Goal: Task Accomplishment & Management: Manage account settings

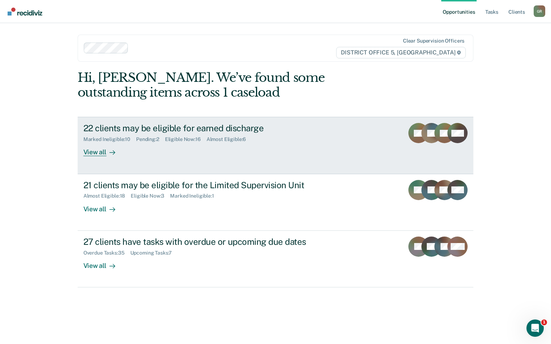
click at [221, 135] on div "Marked Ineligible : 10 Pending : 2 Eligible Now : 16 Almost Eligible : 6" at bounding box center [209, 138] width 253 height 9
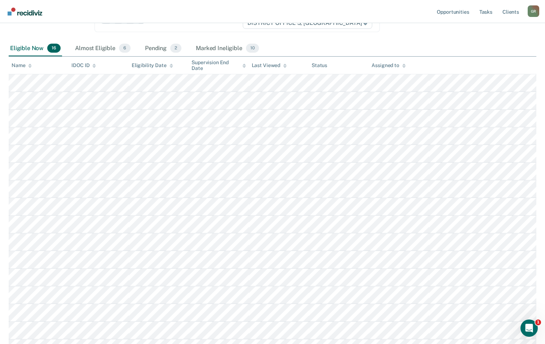
scroll to position [150, 0]
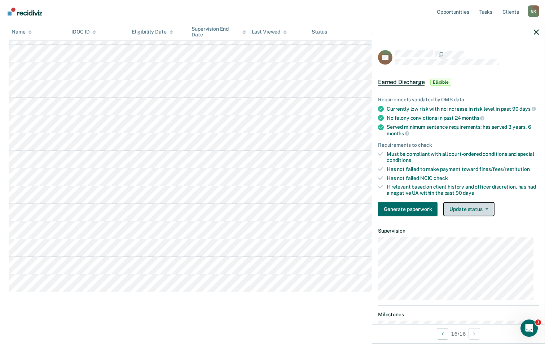
click at [455, 215] on button "Update status" at bounding box center [469, 209] width 51 height 14
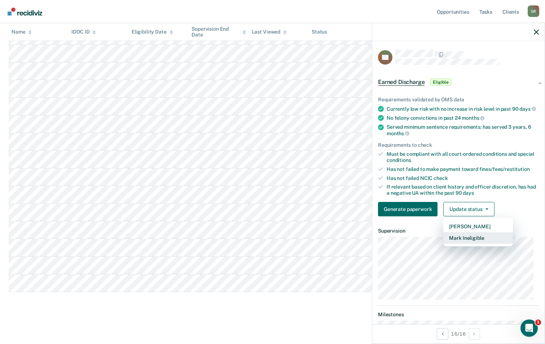
click at [466, 244] on button "Mark Ineligible" at bounding box center [479, 238] width 70 height 12
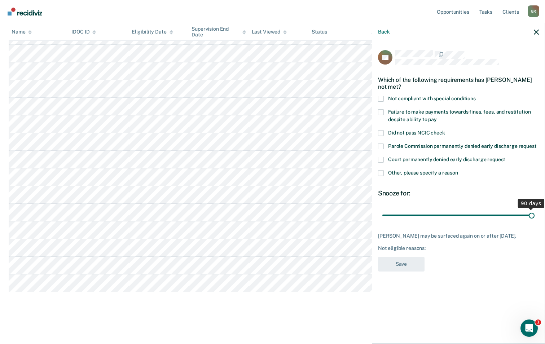
drag, startPoint x: 434, startPoint y: 215, endPoint x: 513, endPoint y: 216, distance: 79.1
type input "90"
click at [535, 209] on input "range" at bounding box center [459, 215] width 152 height 13
click at [387, 112] on label "Failure to make payments towards fines, fees, and restitution despite ability t…" at bounding box center [458, 116] width 161 height 15
click at [437, 117] on input "Failure to make payments towards fines, fees, and restitution despite ability t…" at bounding box center [437, 117] width 0 height 0
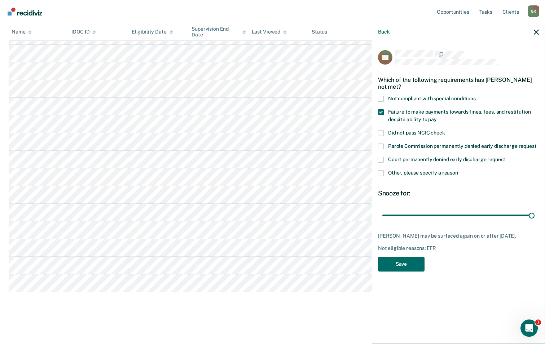
click at [381, 173] on span at bounding box center [381, 173] width 6 height 6
click at [458, 170] on input "Other, please specify a reason" at bounding box center [458, 170] width 0 height 0
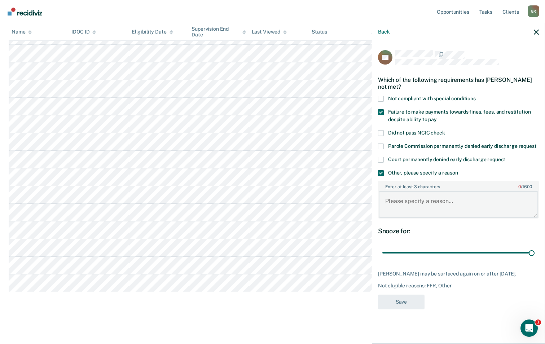
click at [412, 209] on textarea "Enter at least 3 characters 0 / 1600" at bounding box center [459, 204] width 160 height 27
type textarea "Owes $188 to the court."
click at [406, 300] on button "Save" at bounding box center [401, 302] width 47 height 15
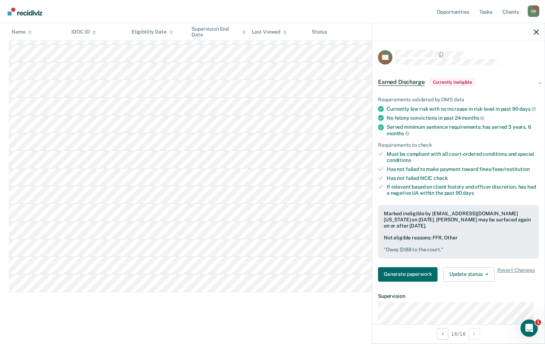
scroll to position [0, 0]
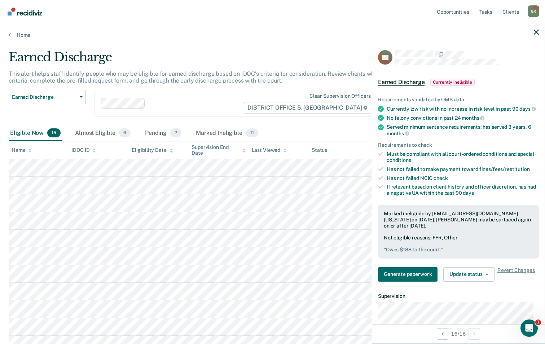
click at [537, 27] on div at bounding box center [459, 32] width 173 height 18
click at [536, 31] on icon "button" at bounding box center [536, 32] width 5 height 5
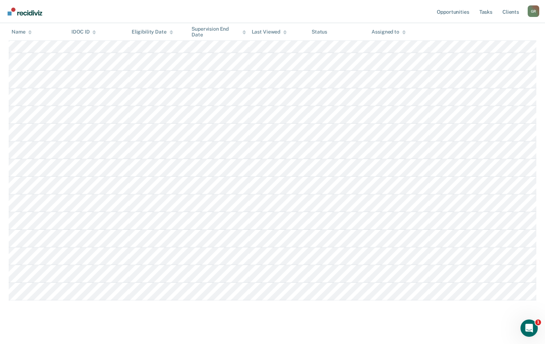
scroll to position [132, 0]
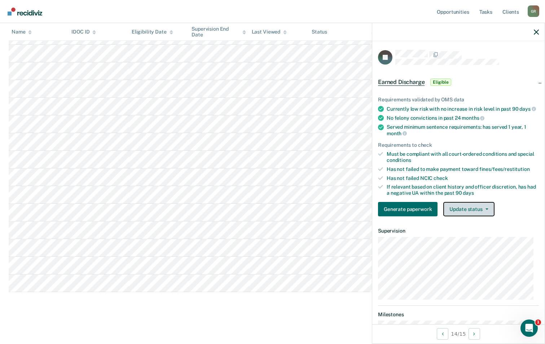
click at [475, 214] on button "Update status" at bounding box center [469, 209] width 51 height 14
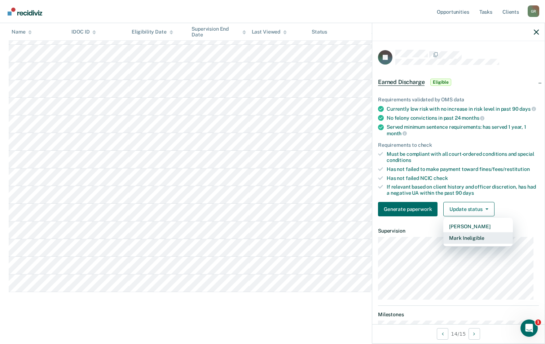
click at [467, 243] on button "Mark Ineligible" at bounding box center [479, 238] width 70 height 12
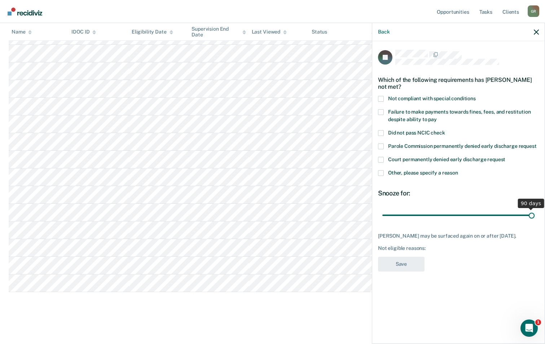
drag, startPoint x: 432, startPoint y: 210, endPoint x: 544, endPoint y: 203, distance: 111.7
type input "90"
click at [535, 209] on input "range" at bounding box center [459, 215] width 152 height 13
click at [381, 175] on span at bounding box center [381, 173] width 6 height 6
click at [458, 170] on input "Other, please specify a reason" at bounding box center [458, 170] width 0 height 0
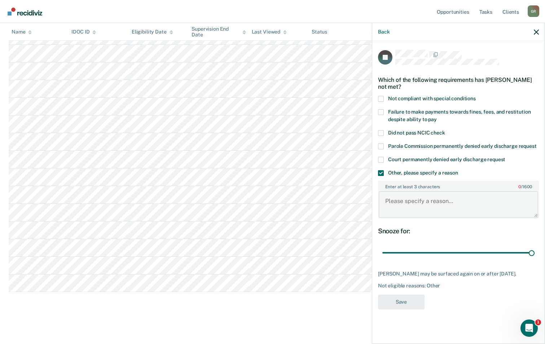
click at [415, 202] on textarea "Enter at least 3 characters 0 / 1600" at bounding box center [459, 204] width 160 height 27
click at [505, 205] on textarea "PVd, went to inpatient, owes the court" at bounding box center [459, 204] width 160 height 27
type textarea "PVd, went to inpatient, owes the court $1240.50."
click at [380, 110] on span at bounding box center [381, 112] width 6 height 6
click at [437, 117] on input "Failure to make payments towards fines, fees, and restitution despite ability t…" at bounding box center [437, 117] width 0 height 0
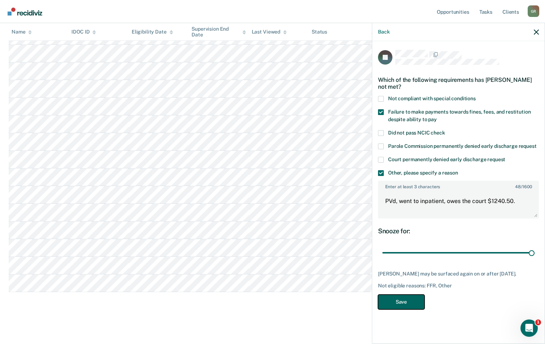
click at [406, 306] on button "Save" at bounding box center [401, 302] width 47 height 15
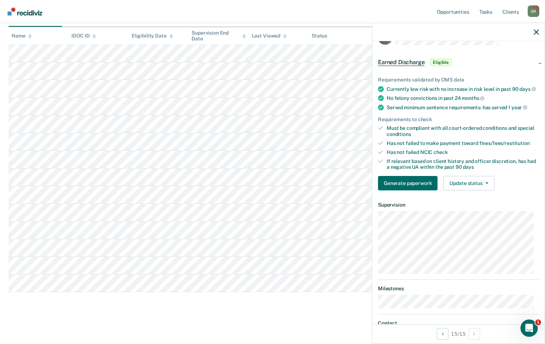
scroll to position [36, 0]
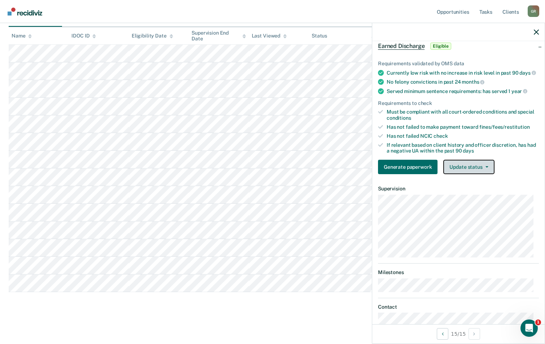
click at [471, 171] on button "Update status" at bounding box center [469, 167] width 51 height 14
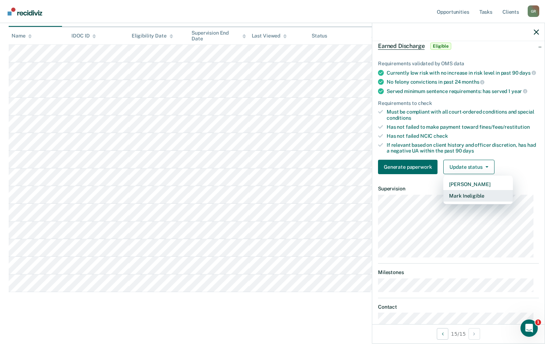
click at [461, 202] on button "Mark Ineligible" at bounding box center [479, 196] width 70 height 12
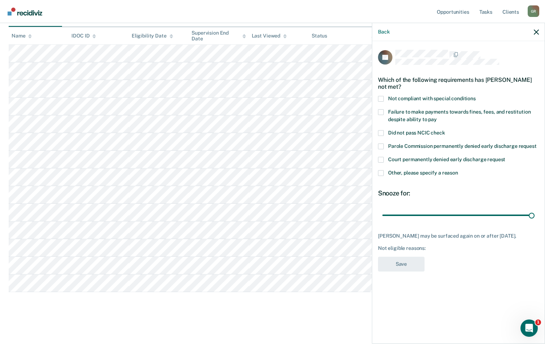
drag, startPoint x: 432, startPoint y: 213, endPoint x: 417, endPoint y: 192, distance: 26.1
type input "90"
click at [535, 209] on input "range" at bounding box center [459, 215] width 152 height 13
click at [382, 173] on span at bounding box center [381, 173] width 6 height 6
click at [458, 170] on input "Other, please specify a reason" at bounding box center [458, 170] width 0 height 0
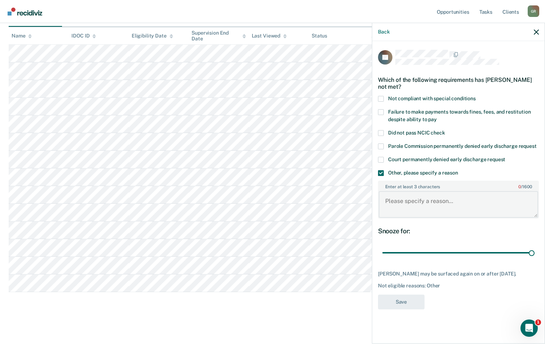
drag, startPoint x: 409, startPoint y: 198, endPoint x: 406, endPoint y: 200, distance: 3.9
click at [408, 199] on textarea "Enter at least 3 characters 0 / 1600" at bounding box center [459, 204] width 160 height 27
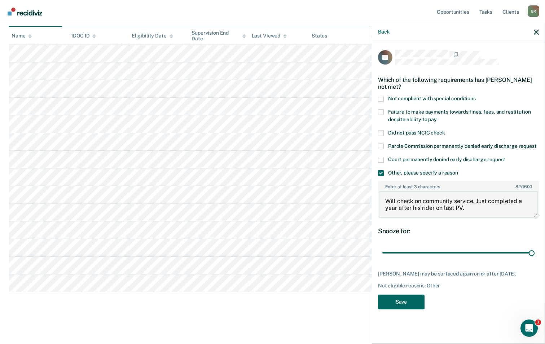
type textarea "Will check on community service. Just completed a year after his rider on last …"
click at [399, 307] on button "Save" at bounding box center [401, 302] width 47 height 15
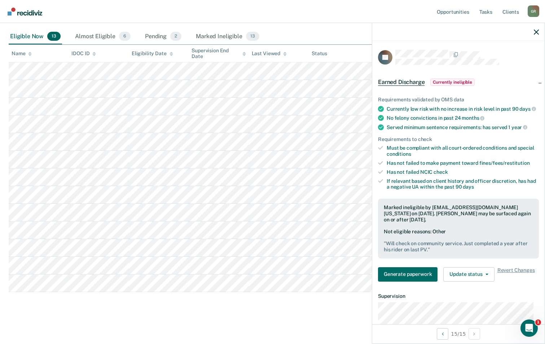
scroll to position [96, 0]
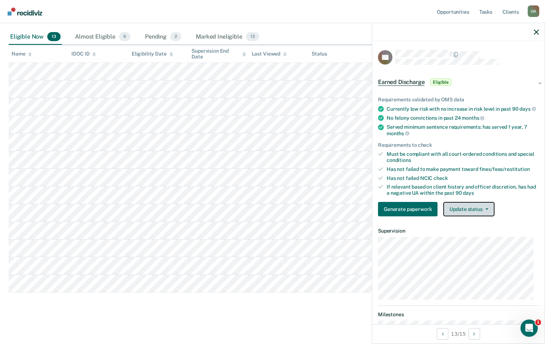
click at [475, 215] on button "Update status" at bounding box center [469, 209] width 51 height 14
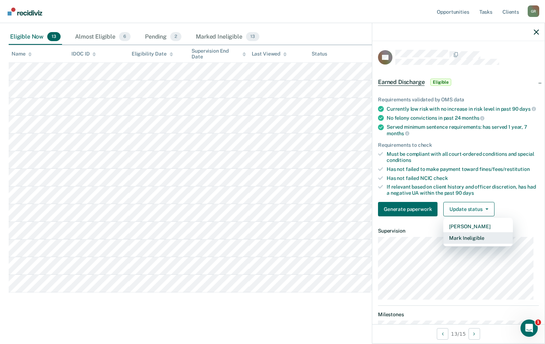
click at [469, 244] on button "Mark Ineligible" at bounding box center [479, 238] width 70 height 12
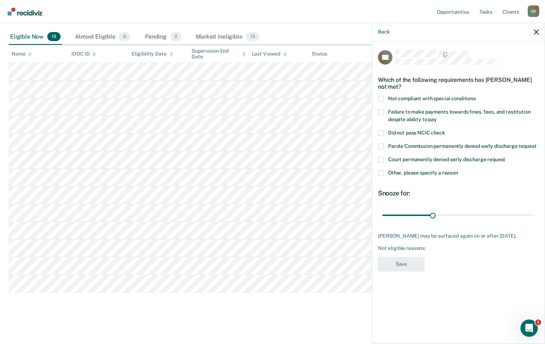
drag, startPoint x: 379, startPoint y: 174, endPoint x: 383, endPoint y: 177, distance: 4.4
click at [380, 174] on span at bounding box center [381, 173] width 6 height 6
click at [458, 170] on input "Other, please specify a reason" at bounding box center [458, 170] width 0 height 0
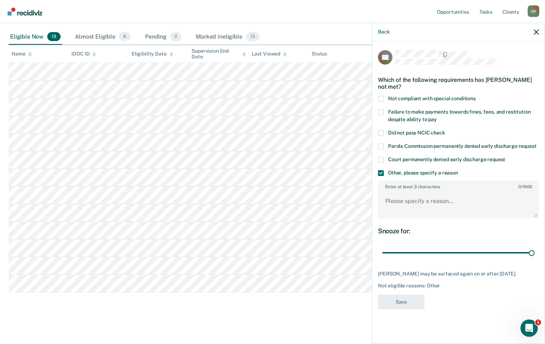
drag, startPoint x: 433, startPoint y: 250, endPoint x: 536, endPoint y: 226, distance: 105.9
type input "90"
click at [535, 247] on input "range" at bounding box center [459, 253] width 152 height 13
click at [430, 203] on textarea "Enter at least 3 characters 0 / 1600" at bounding box center [459, 204] width 160 height 27
click at [422, 210] on textarea "Enter at least 3 characters 0 / 1600" at bounding box center [459, 204] width 160 height 27
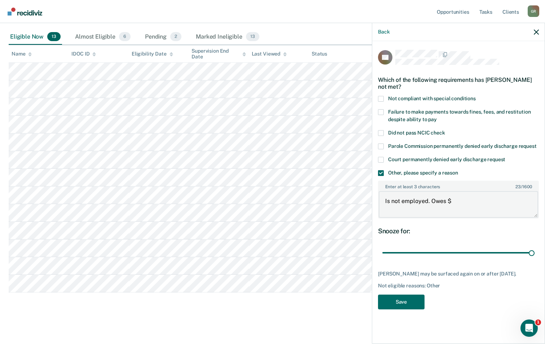
click at [459, 205] on textarea "Is not employed. Owes $" at bounding box center [459, 204] width 160 height 27
click at [530, 205] on textarea "Is not employed. Owes $505.50 to the court and $" at bounding box center [459, 204] width 160 height 27
type textarea "Is not employed. Owes $505.50 to the court and $240 in cos."
click at [407, 302] on button "Save" at bounding box center [401, 302] width 47 height 15
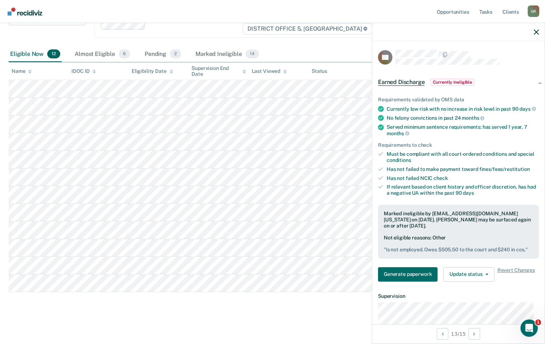
scroll to position [79, 0]
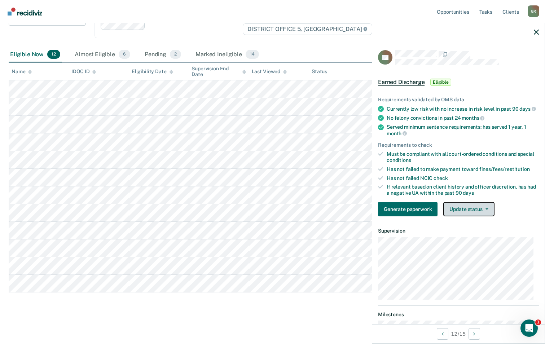
click at [461, 213] on button "Update status" at bounding box center [469, 209] width 51 height 14
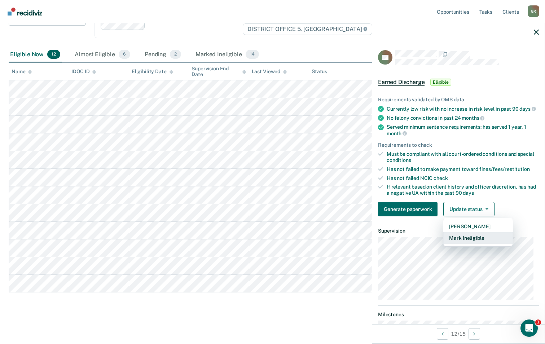
click at [465, 243] on button "Mark Ineligible" at bounding box center [479, 238] width 70 height 12
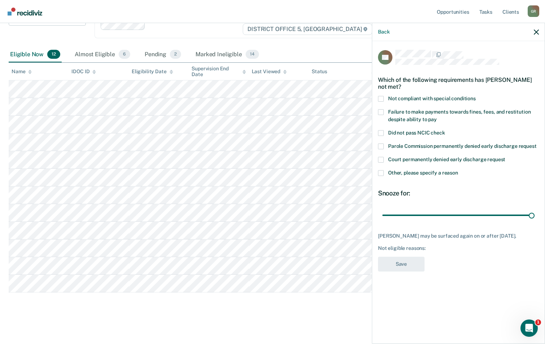
drag, startPoint x: 432, startPoint y: 217, endPoint x: 544, endPoint y: 184, distance: 116.6
click at [535, 209] on input "range" at bounding box center [459, 215] width 152 height 13
click at [382, 173] on span at bounding box center [381, 173] width 6 height 6
click at [458, 170] on input "Other, please specify a reason" at bounding box center [458, 170] width 0 height 0
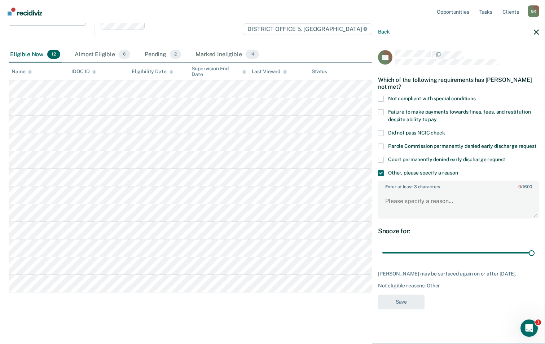
click at [395, 240] on div "Snooze for: 90 days" at bounding box center [458, 243] width 161 height 32
click at [402, 247] on input "range" at bounding box center [459, 253] width 152 height 13
drag, startPoint x: 402, startPoint y: 252, endPoint x: 562, endPoint y: 238, distance: 160.2
type input "90"
click at [535, 247] on input "range" at bounding box center [459, 253] width 152 height 13
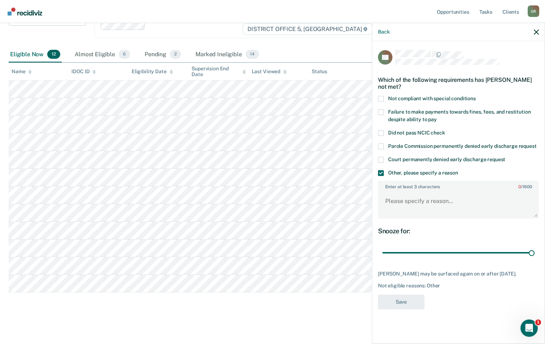
click at [384, 110] on span at bounding box center [381, 112] width 6 height 6
click at [437, 117] on input "Failure to make payments towards fines, fees, and restitution despite ability t…" at bounding box center [437, 117] width 0 height 0
click at [399, 206] on textarea "Enter at least 3 characters 0 / 1600" at bounding box center [459, 204] width 160 height 27
type textarea "Is in drug court. Owes money to the court."
click at [413, 307] on button "Save" at bounding box center [401, 302] width 47 height 15
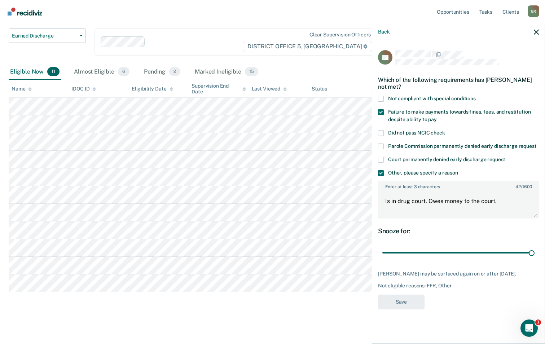
scroll to position [61, 0]
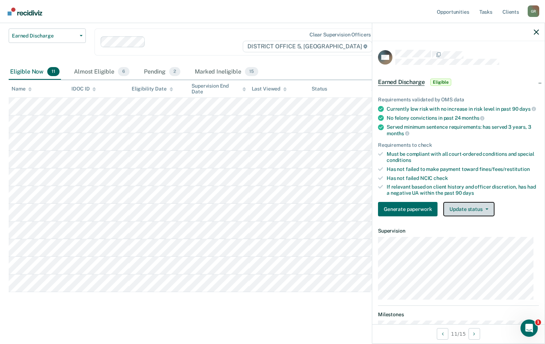
click at [454, 213] on button "Update status" at bounding box center [469, 209] width 51 height 14
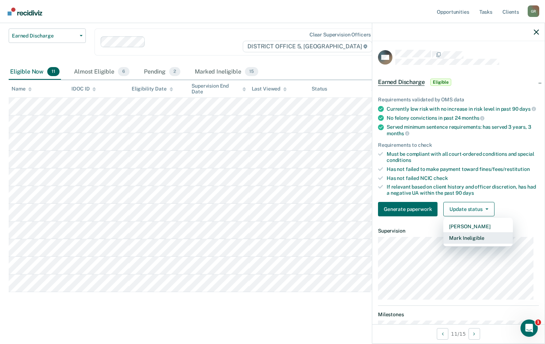
click at [465, 244] on button "Mark Ineligible" at bounding box center [479, 238] width 70 height 12
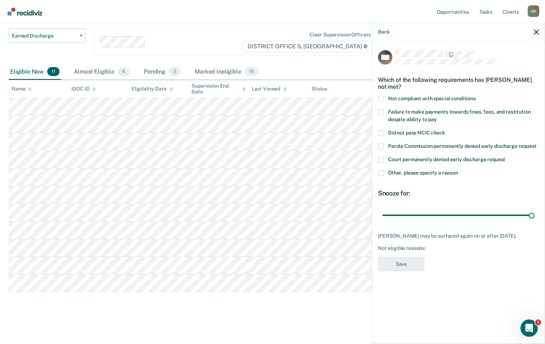
drag, startPoint x: 432, startPoint y: 215, endPoint x: 493, endPoint y: 192, distance: 65.0
type input "90"
click at [535, 209] on input "range" at bounding box center [459, 215] width 152 height 13
click at [383, 174] on span at bounding box center [381, 173] width 6 height 6
click at [458, 170] on input "Other, please specify a reason" at bounding box center [458, 170] width 0 height 0
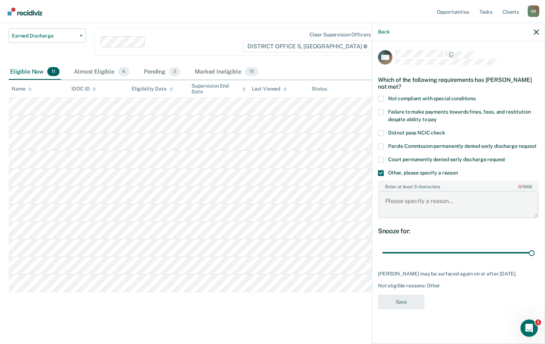
click at [414, 205] on textarea "Enter at least 3 characters 0 / 1600" at bounding box center [459, 204] width 160 height 27
type textarea "Needs to complete drug court aftercare."
click at [405, 308] on button "Save" at bounding box center [401, 302] width 47 height 15
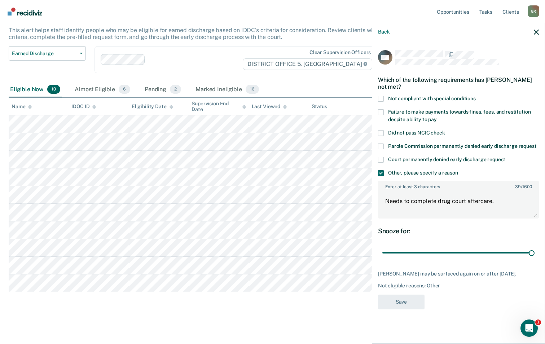
scroll to position [44, 0]
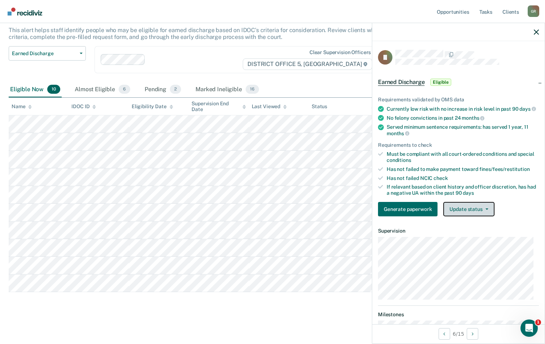
click at [474, 217] on button "Update status" at bounding box center [469, 209] width 51 height 14
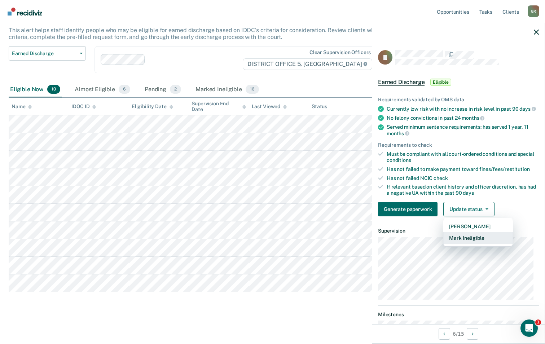
click at [479, 241] on button "Mark Ineligible" at bounding box center [479, 238] width 70 height 12
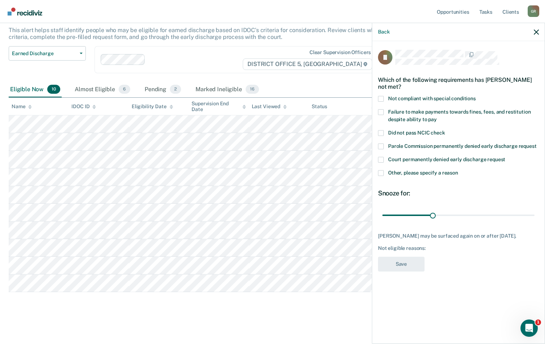
click at [380, 174] on span at bounding box center [381, 173] width 6 height 6
click at [458, 170] on input "Other, please specify a reason" at bounding box center [458, 170] width 0 height 0
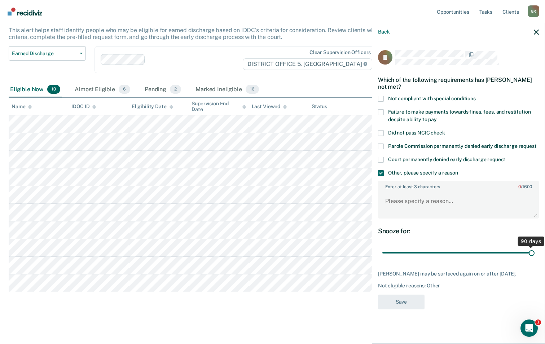
drag, startPoint x: 434, startPoint y: 254, endPoint x: 582, endPoint y: 267, distance: 148.5
type input "90"
click at [535, 260] on input "range" at bounding box center [459, 253] width 152 height 13
click at [401, 205] on textarea "Enter at least 3 characters 0 / 1600" at bounding box center [459, 204] width 160 height 27
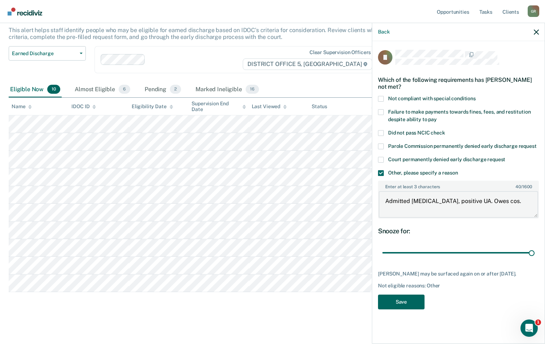
type textarea "Admitted [MEDICAL_DATA], positive UA. Owes cos."
click at [406, 310] on button "Save" at bounding box center [401, 302] width 47 height 15
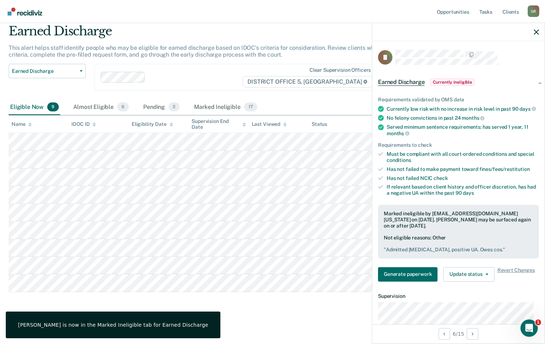
click at [273, 295] on div "Earned Discharge This alert helps staff identify people who may be eligible for…" at bounding box center [273, 168] width 528 height 289
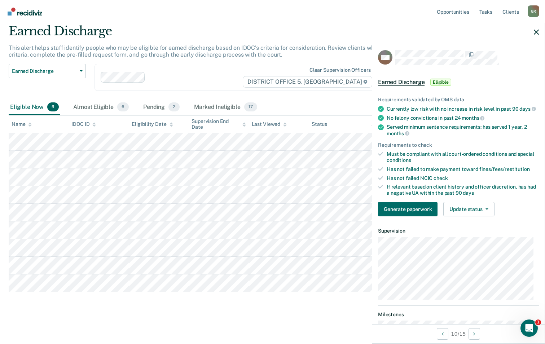
scroll to position [26, 0]
click at [470, 213] on button "Update status" at bounding box center [469, 209] width 51 height 14
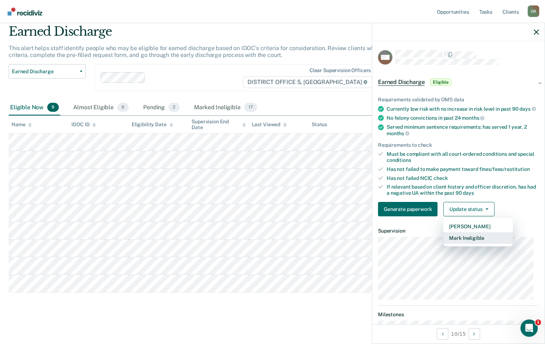
click at [485, 244] on button "Mark Ineligible" at bounding box center [479, 238] width 70 height 12
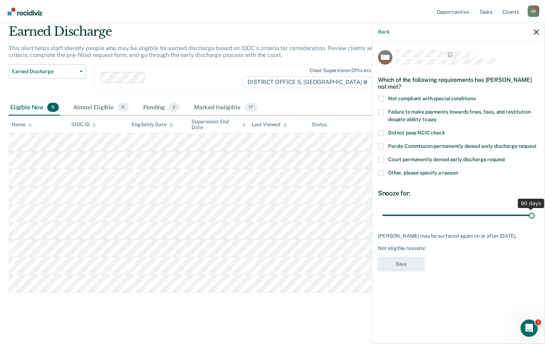
drag, startPoint x: 434, startPoint y: 217, endPoint x: 565, endPoint y: 218, distance: 131.0
type input "90"
click at [535, 218] on input "range" at bounding box center [459, 215] width 152 height 13
click at [379, 174] on span at bounding box center [381, 173] width 6 height 6
click at [458, 170] on input "Other, please specify a reason" at bounding box center [458, 170] width 0 height 0
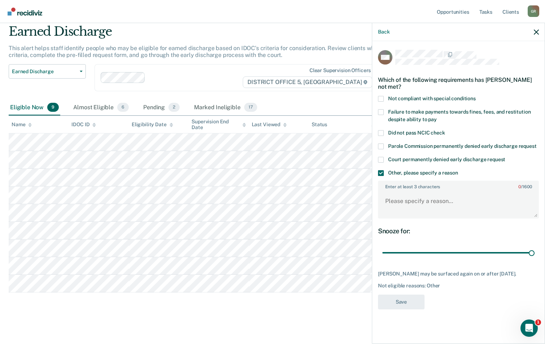
click at [383, 99] on span at bounding box center [381, 99] width 6 height 6
click at [476, 96] on input "Not compliant with special conditions" at bounding box center [476, 96] width 0 height 0
click at [418, 210] on textarea "Enter at least 3 characters 0 / 1600" at bounding box center [459, 204] width 160 height 27
type textarea "Has not completed community service."
click at [404, 309] on button "Save" at bounding box center [401, 302] width 47 height 15
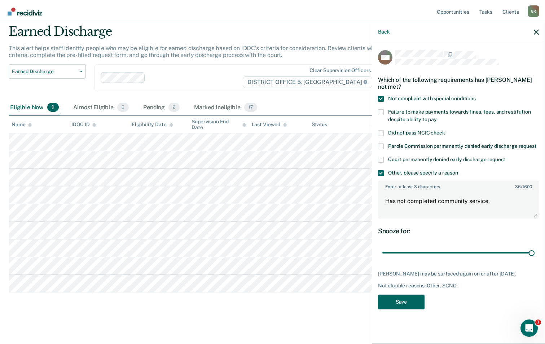
scroll to position [8, 0]
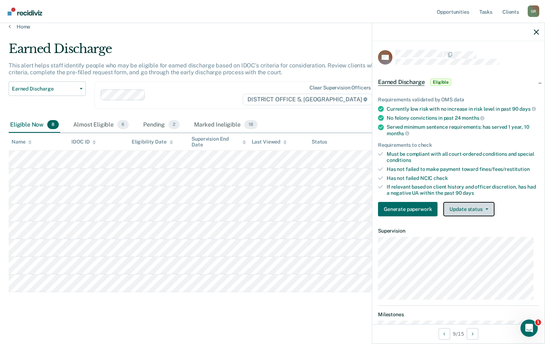
click at [480, 209] on button "Update status" at bounding box center [469, 209] width 51 height 14
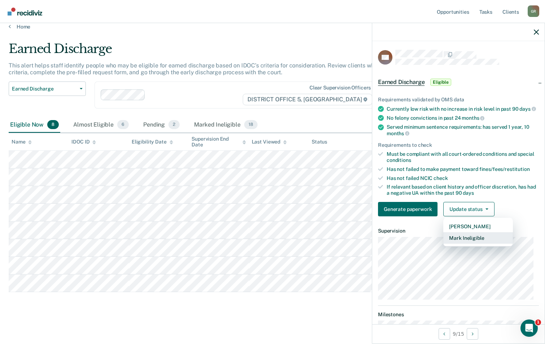
click at [473, 244] on button "Mark Ineligible" at bounding box center [479, 238] width 70 height 12
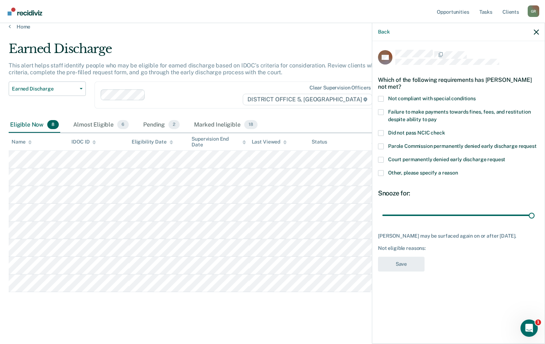
drag, startPoint x: 432, startPoint y: 214, endPoint x: 489, endPoint y: 204, distance: 58.2
type input "90"
click at [535, 217] on input "range" at bounding box center [459, 215] width 152 height 13
click at [383, 112] on span at bounding box center [381, 112] width 6 height 6
click at [437, 117] on input "Failure to make payments towards fines, fees, and restitution despite ability t…" at bounding box center [437, 117] width 0 height 0
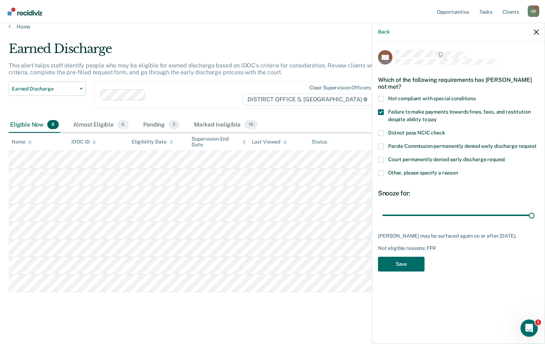
click at [382, 174] on span at bounding box center [381, 173] width 6 height 6
click at [458, 170] on input "Other, please specify a reason" at bounding box center [458, 170] width 0 height 0
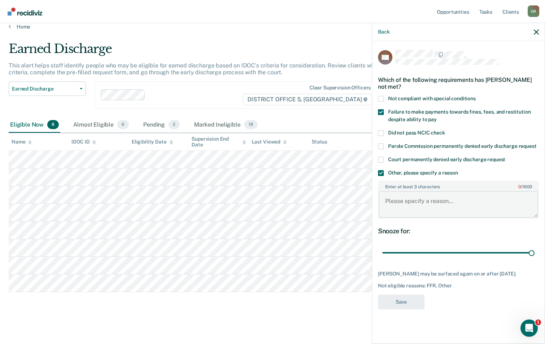
click at [397, 205] on textarea "Enter at least 3 characters 0 / 1600" at bounding box center [459, 204] width 160 height 27
type textarea "Owes money to the court on his felony case."
click at [405, 304] on button "Save" at bounding box center [401, 302] width 47 height 15
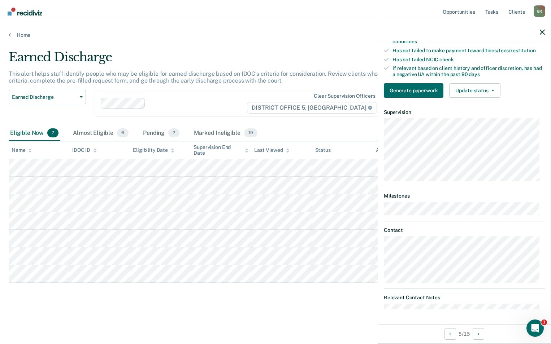
scroll to position [124, 0]
click at [474, 91] on button "Update status" at bounding box center [474, 90] width 51 height 14
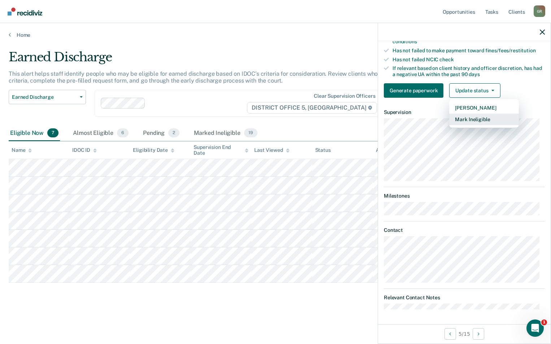
click at [476, 122] on button "Mark Ineligible" at bounding box center [484, 120] width 70 height 12
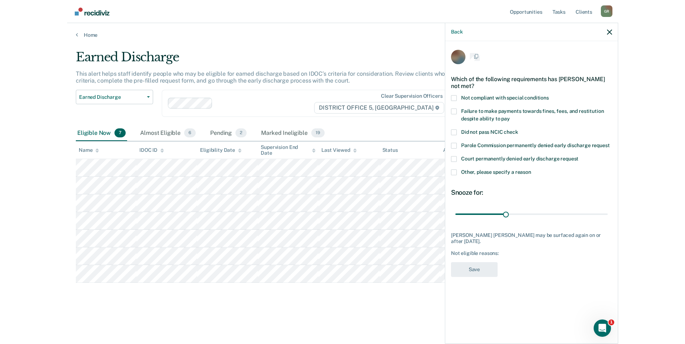
scroll to position [0, 0]
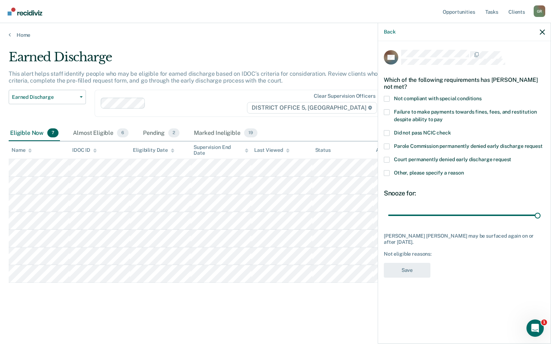
drag, startPoint x: 440, startPoint y: 211, endPoint x: 515, endPoint y: 195, distance: 76.8
type input "90"
click at [540, 210] on input "range" at bounding box center [464, 215] width 152 height 13
click at [387, 174] on span at bounding box center [387, 173] width 6 height 6
click at [464, 170] on input "Other, please specify a reason" at bounding box center [464, 170] width 0 height 0
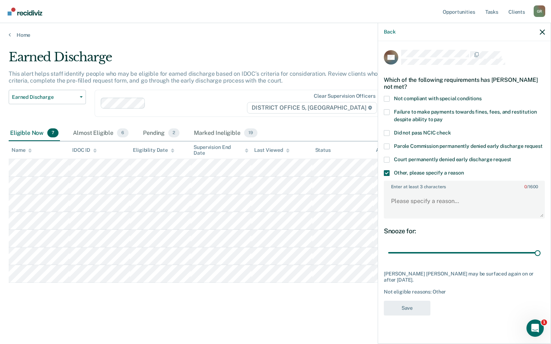
click at [386, 113] on span at bounding box center [387, 112] width 6 height 6
click at [443, 117] on input "Failure to make payments towards fines, fees, and restitution despite ability t…" at bounding box center [443, 117] width 0 height 0
click at [414, 202] on textarea "Enter at least 3 characters 0 / 1600" at bounding box center [464, 204] width 160 height 27
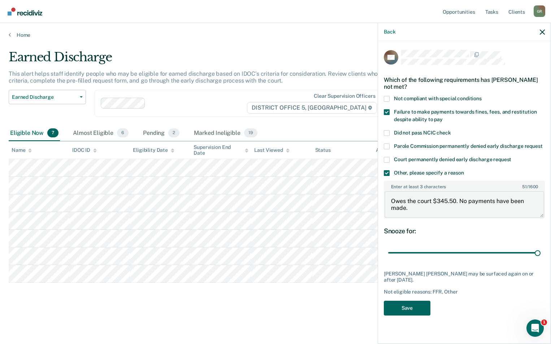
type textarea "Owes the court $345.50. No payments have been made."
click at [417, 308] on button "Save" at bounding box center [407, 308] width 47 height 15
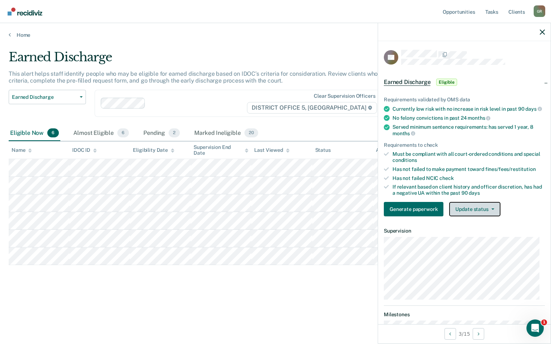
click at [484, 212] on button "Update status" at bounding box center [474, 209] width 51 height 14
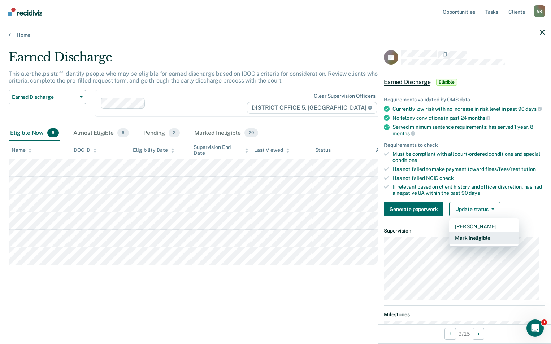
click at [488, 244] on button "Mark Ineligible" at bounding box center [484, 238] width 70 height 12
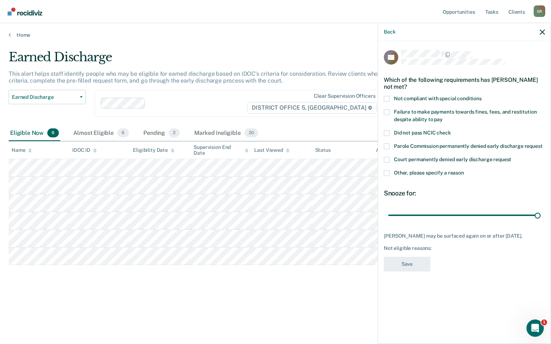
drag, startPoint x: 437, startPoint y: 213, endPoint x: 511, endPoint y: 195, distance: 76.3
type input "90"
click at [540, 209] on input "range" at bounding box center [464, 215] width 152 height 13
click at [390, 173] on label "Other, please specify a reason" at bounding box center [464, 174] width 161 height 8
click at [464, 170] on input "Other, please specify a reason" at bounding box center [464, 170] width 0 height 0
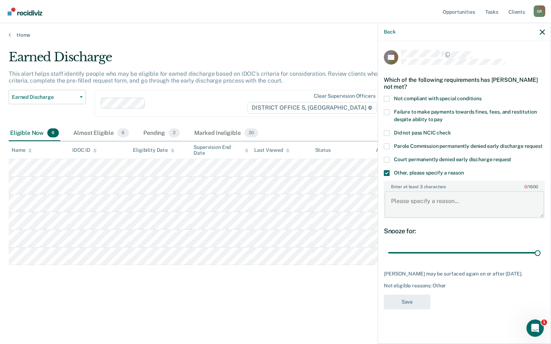
click at [422, 203] on textarea "Enter at least 3 characters 0 / 1600" at bounding box center [464, 204] width 160 height 27
click at [429, 204] on textarea "Enter at least 3 characters 0 / 1600" at bounding box center [464, 204] width 160 height 27
click at [418, 201] on textarea "Enter at least 3 characters 0 / 1600" at bounding box center [464, 204] width 160 height 27
click at [387, 99] on span at bounding box center [387, 99] width 6 height 6
click at [482, 96] on input "Not compliant with special conditions" at bounding box center [482, 96] width 0 height 0
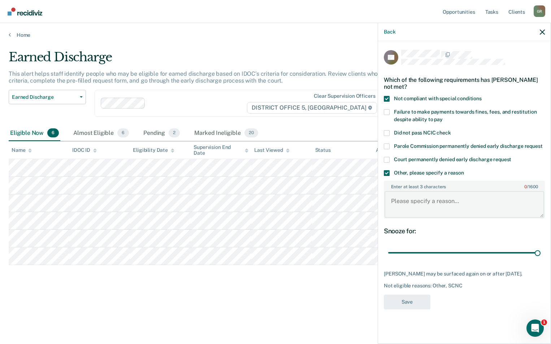
drag, startPoint x: 407, startPoint y: 199, endPoint x: 414, endPoint y: 204, distance: 8.3
click at [414, 204] on textarea "Enter at least 3 characters 0 / 1600" at bounding box center [464, 204] width 160 height 27
type textarea "n"
type textarea "Needs to complete DV treatment."
click at [411, 300] on button "Save" at bounding box center [407, 302] width 47 height 15
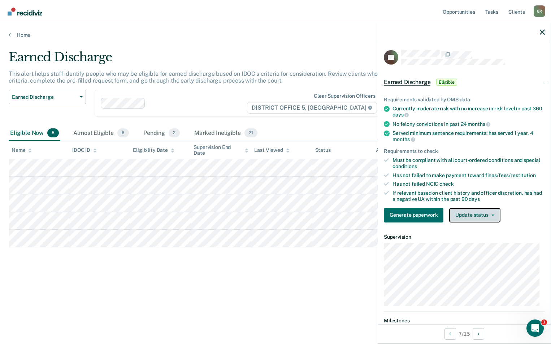
click at [471, 215] on button "Update status" at bounding box center [474, 215] width 51 height 14
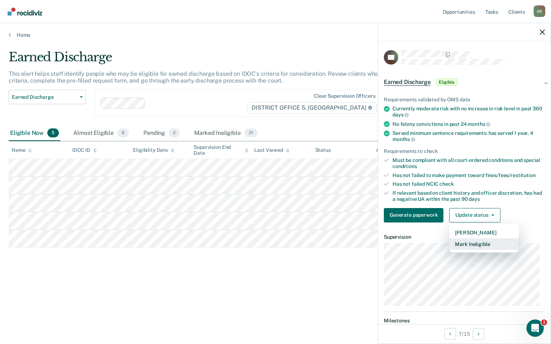
click at [475, 245] on button "Mark Ineligible" at bounding box center [484, 245] width 70 height 12
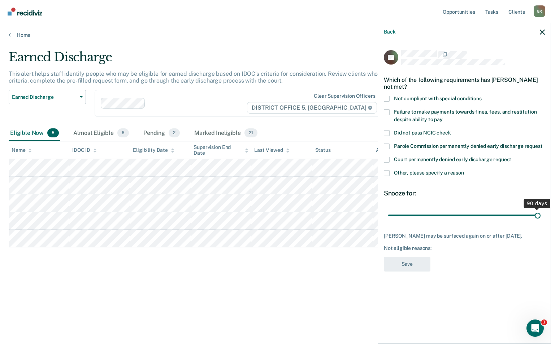
drag, startPoint x: 439, startPoint y: 213, endPoint x: 573, endPoint y: 206, distance: 134.1
type input "90"
click at [540, 209] on input "range" at bounding box center [464, 215] width 152 height 13
drag, startPoint x: 388, startPoint y: 171, endPoint x: 388, endPoint y: 177, distance: 5.8
click at [387, 171] on span at bounding box center [387, 173] width 6 height 6
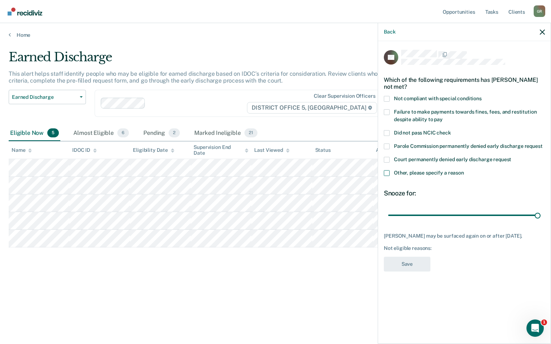
click at [464, 170] on input "Other, please specify a reason" at bounding box center [464, 170] width 0 height 0
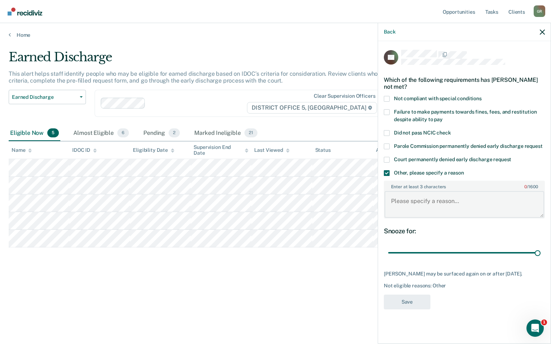
click at [425, 209] on textarea "Enter at least 3 characters 0 / 1600" at bounding box center [464, 204] width 160 height 27
type textarea "Not employed."
click at [402, 305] on button "Save" at bounding box center [407, 302] width 47 height 15
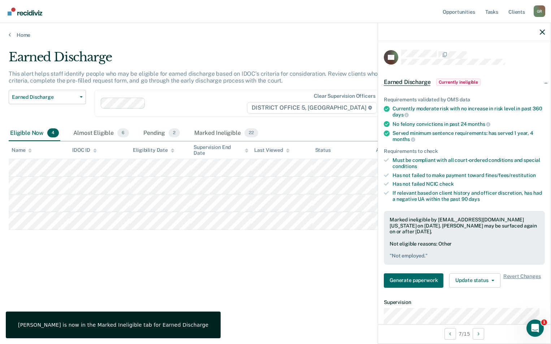
drag, startPoint x: 303, startPoint y: 279, endPoint x: 300, endPoint y: 272, distance: 8.1
click at [303, 279] on div "Earned Discharge This alert helps staff identify people who may be eligible for…" at bounding box center [275, 170] width 533 height 240
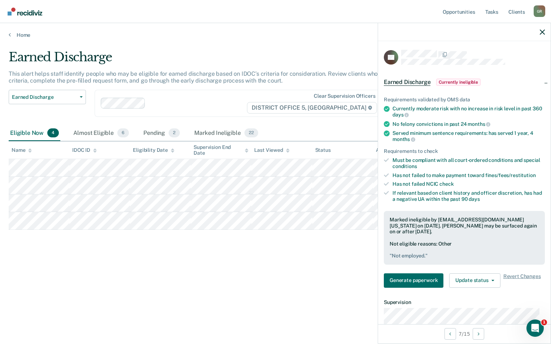
click at [546, 29] on div at bounding box center [464, 32] width 173 height 18
click at [544, 31] on icon "button" at bounding box center [542, 32] width 5 height 5
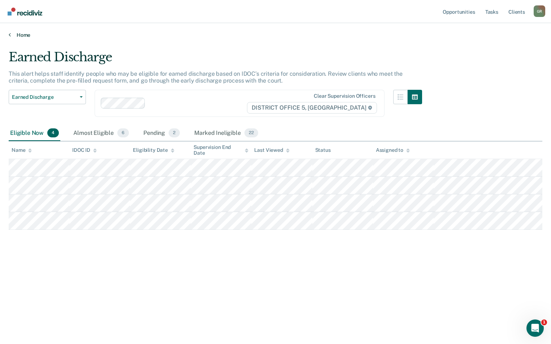
click at [26, 33] on link "Home" at bounding box center [275, 35] width 533 height 6
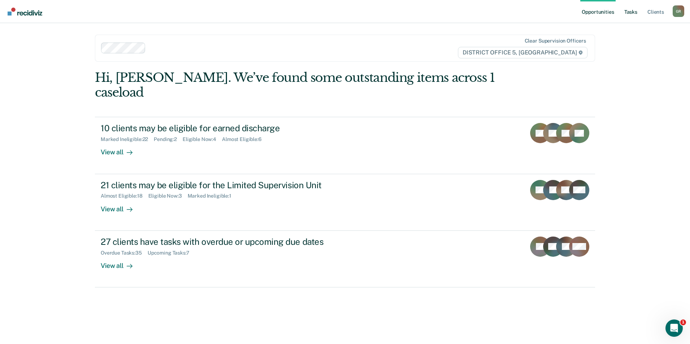
click at [550, 14] on link "Tasks" at bounding box center [631, 11] width 16 height 23
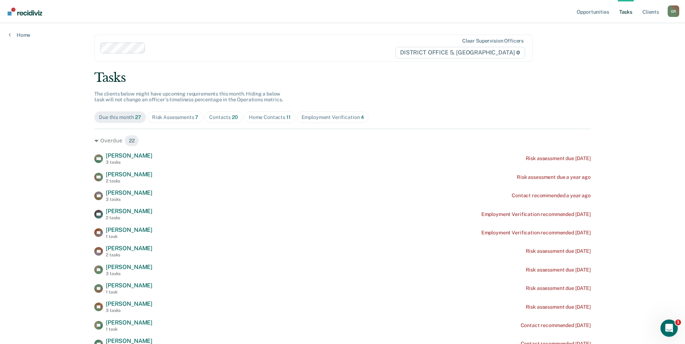
click at [259, 117] on div "Home Contacts 11" at bounding box center [270, 117] width 42 height 6
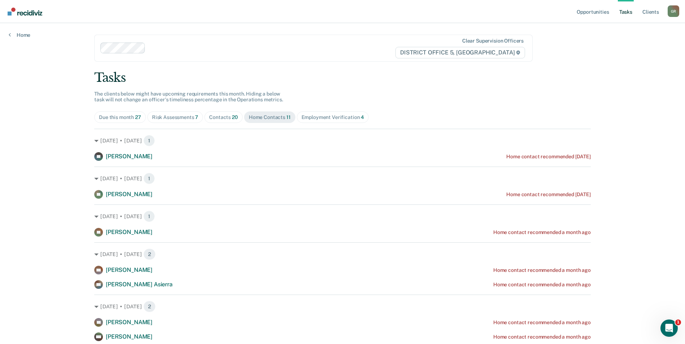
click at [361, 116] on span "4" at bounding box center [362, 117] width 3 height 6
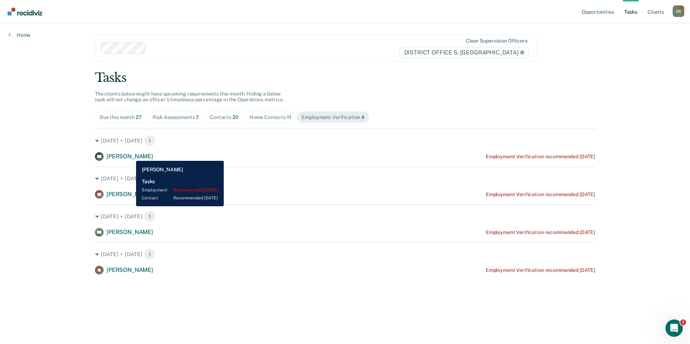
click at [131, 156] on span "[PERSON_NAME]" at bounding box center [129, 156] width 47 height 7
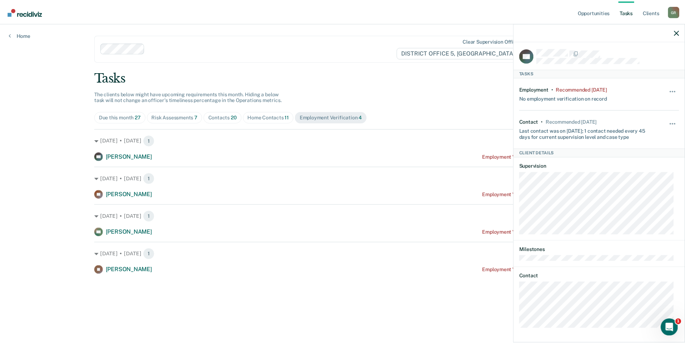
scroll to position [2, 0]
click at [281, 117] on div "Home Contacts 11" at bounding box center [270, 117] width 42 height 6
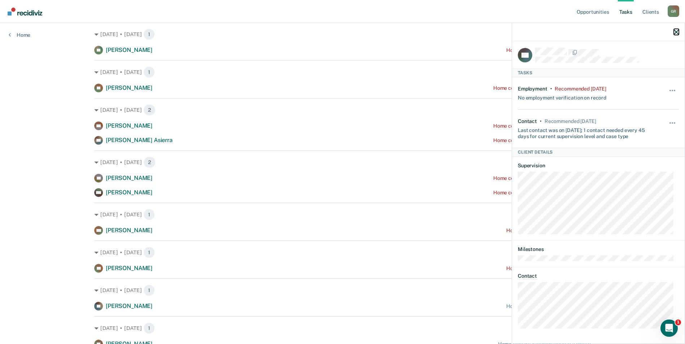
click at [550, 30] on icon "button" at bounding box center [676, 32] width 5 height 5
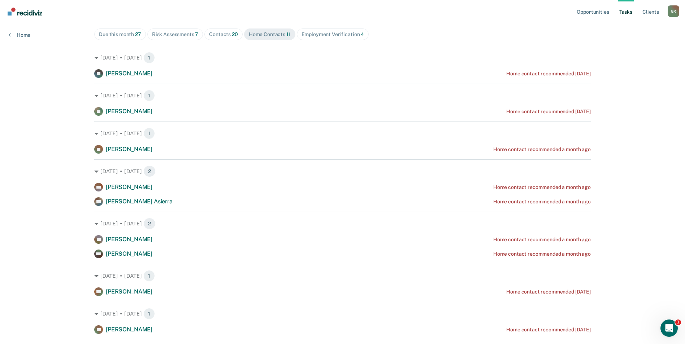
scroll to position [72, 0]
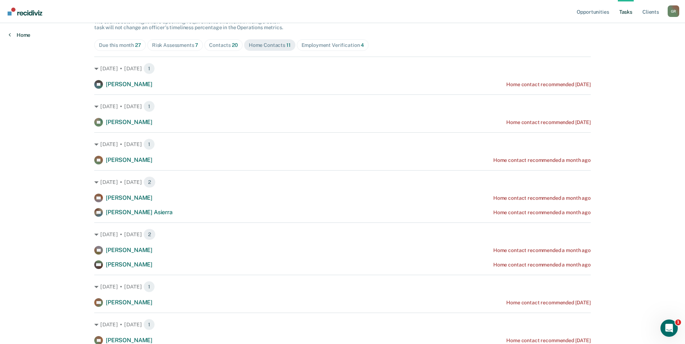
click at [24, 33] on link "Home" at bounding box center [20, 35] width 22 height 6
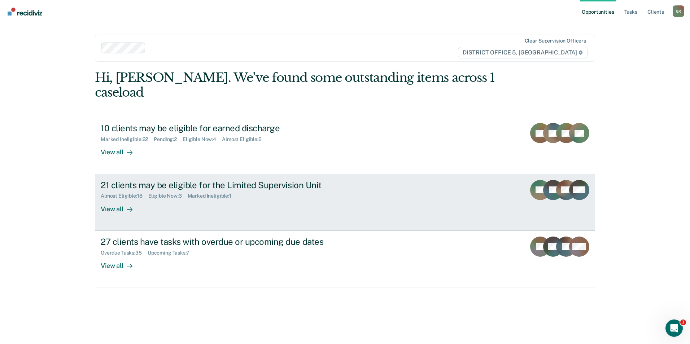
click at [348, 196] on div "21 clients may be eligible for the Limited Supervision Unit Almost Eligible : 1…" at bounding box center [236, 196] width 271 height 33
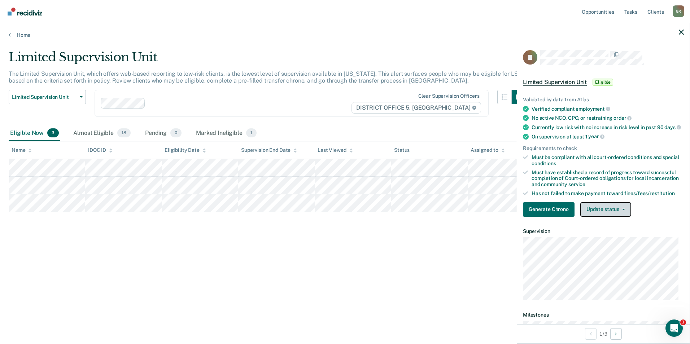
click at [550, 209] on button "Update status" at bounding box center [605, 209] width 51 height 14
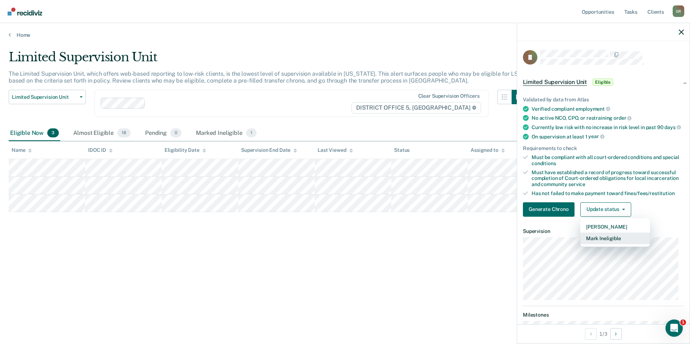
click at [550, 244] on button "Mark Ineligible" at bounding box center [615, 239] width 70 height 12
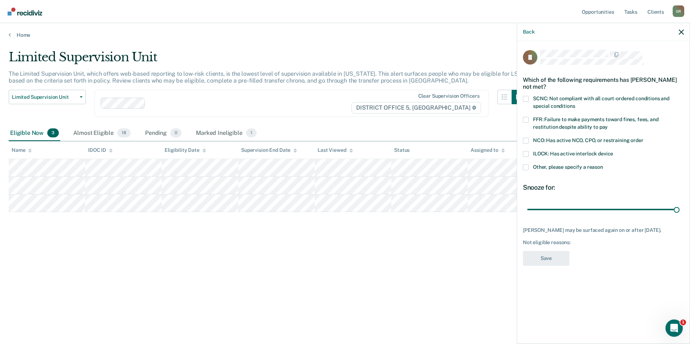
drag, startPoint x: 579, startPoint y: 208, endPoint x: 688, endPoint y: 202, distance: 108.8
type input "90"
click at [550, 203] on input "range" at bounding box center [603, 209] width 152 height 13
click at [525, 167] on span at bounding box center [526, 168] width 6 height 6
click at [550, 165] on input "Other, please specify a reason" at bounding box center [603, 165] width 0 height 0
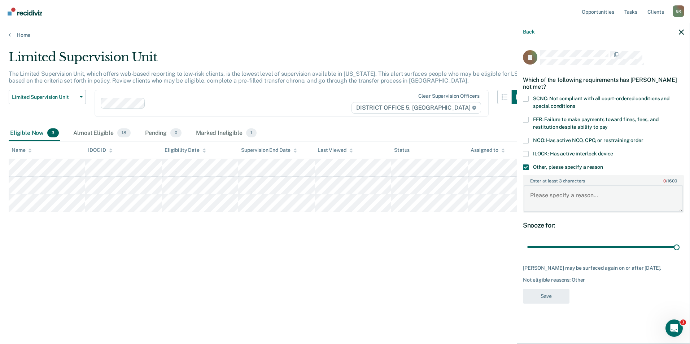
click at [550, 192] on textarea "Enter at least 3 characters 0 / 1600" at bounding box center [604, 199] width 160 height 27
type textarea "Admitted [MEDICAL_DATA] and positive UA. Owes cos."
click at [550, 301] on button "Save" at bounding box center [546, 296] width 47 height 15
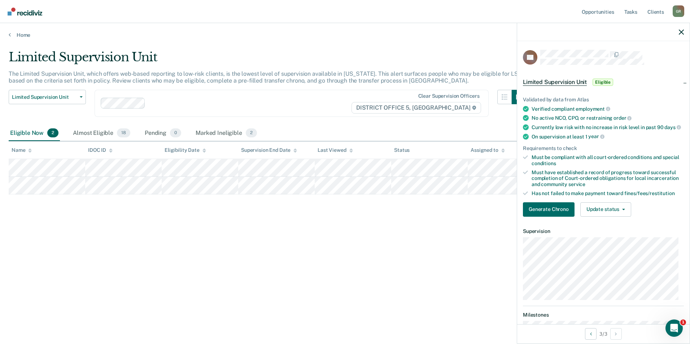
drag, startPoint x: 603, startPoint y: 83, endPoint x: 606, endPoint y: 106, distance: 24.0
click at [550, 83] on span "Eligible" at bounding box center [603, 82] width 21 height 7
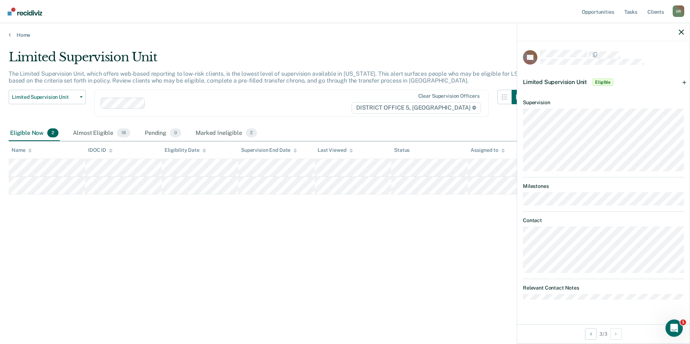
click at [550, 79] on span "Eligible" at bounding box center [603, 82] width 21 height 7
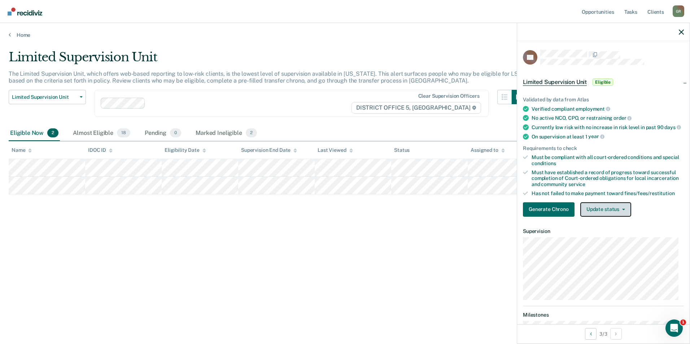
click at [550, 212] on button "Update status" at bounding box center [605, 209] width 51 height 14
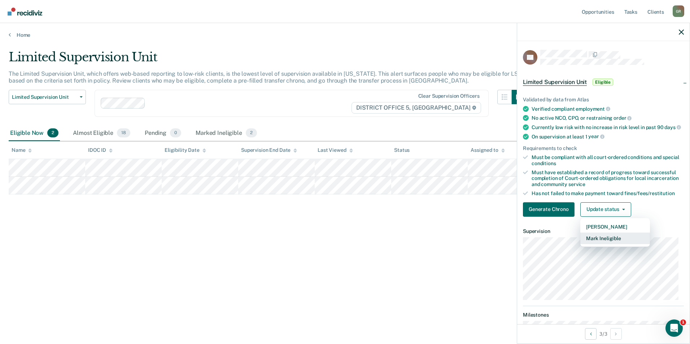
click at [550, 244] on button "Mark Ineligible" at bounding box center [615, 239] width 70 height 12
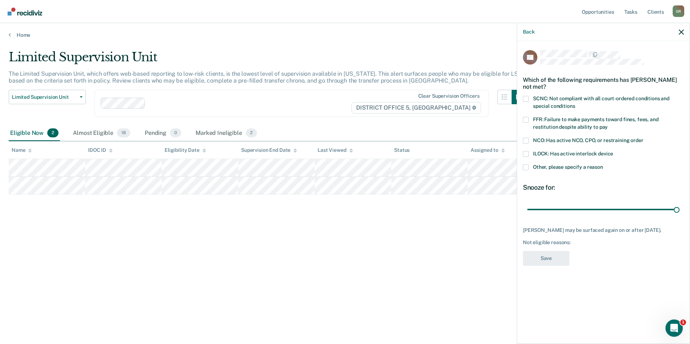
drag, startPoint x: 579, startPoint y: 208, endPoint x: 689, endPoint y: 206, distance: 110.5
type input "90"
click at [550, 207] on input "range" at bounding box center [603, 209] width 152 height 13
click at [526, 169] on span at bounding box center [526, 168] width 6 height 6
click at [550, 165] on input "Other, please specify a reason" at bounding box center [603, 165] width 0 height 0
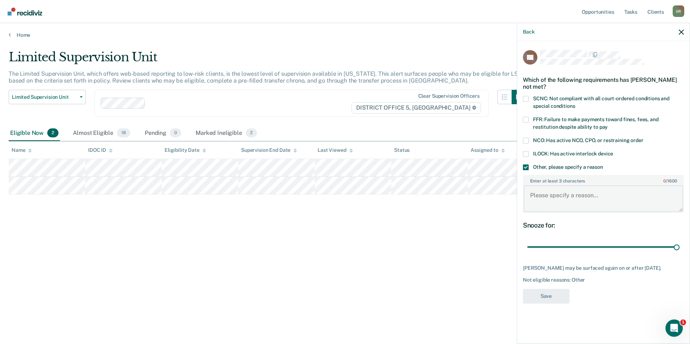
click at [550, 189] on textarea "Enter at least 3 characters 0 / 1600" at bounding box center [604, 199] width 160 height 27
type textarea "Relapsed and completed inpatient treatment recently."
click at [550, 304] on button "Save" at bounding box center [546, 296] width 47 height 15
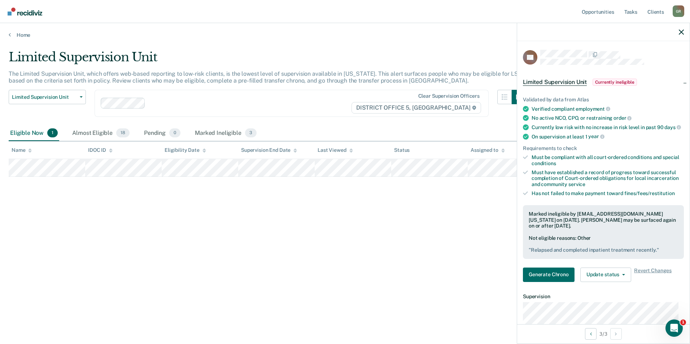
click at [17, 14] on img "Go to Recidiviz Home" at bounding box center [25, 12] width 35 height 8
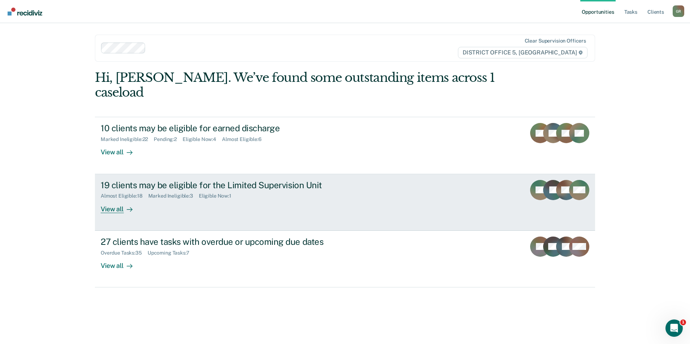
click at [119, 199] on div "View all" at bounding box center [121, 206] width 40 height 14
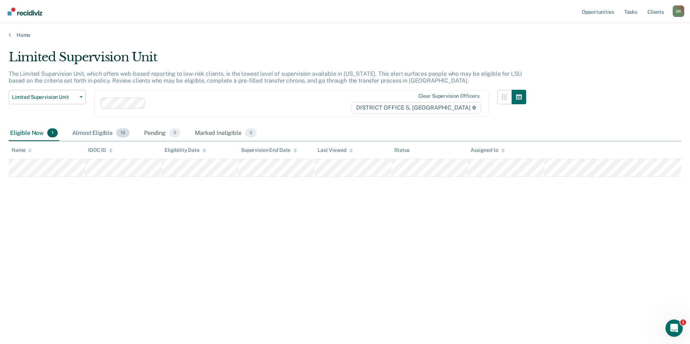
click at [92, 133] on div "Almost Eligible 18" at bounding box center [101, 134] width 60 height 16
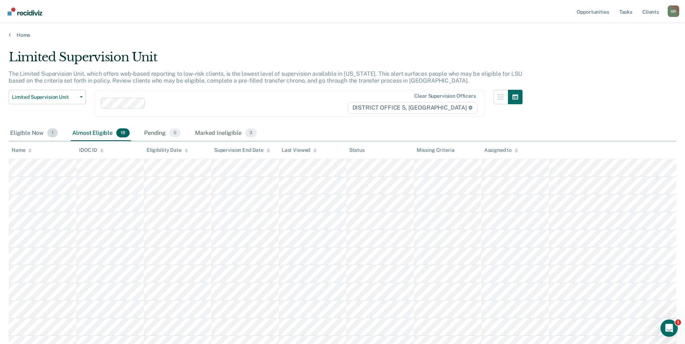
click at [30, 130] on div "Eligible Now 1" at bounding box center [34, 134] width 51 height 16
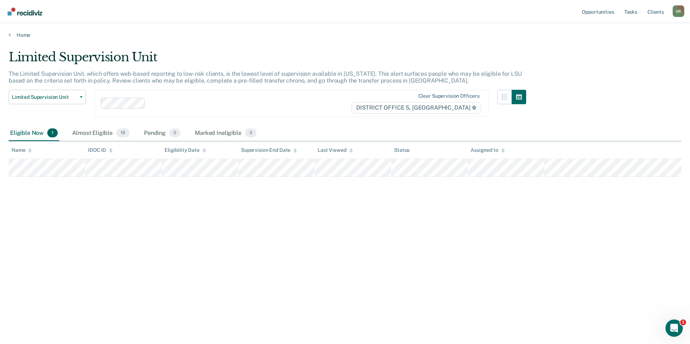
click at [227, 218] on div "Limited Supervision Unit The Limited Supervision Unit, which offers web-based r…" at bounding box center [345, 170] width 673 height 240
